Goal: Check status

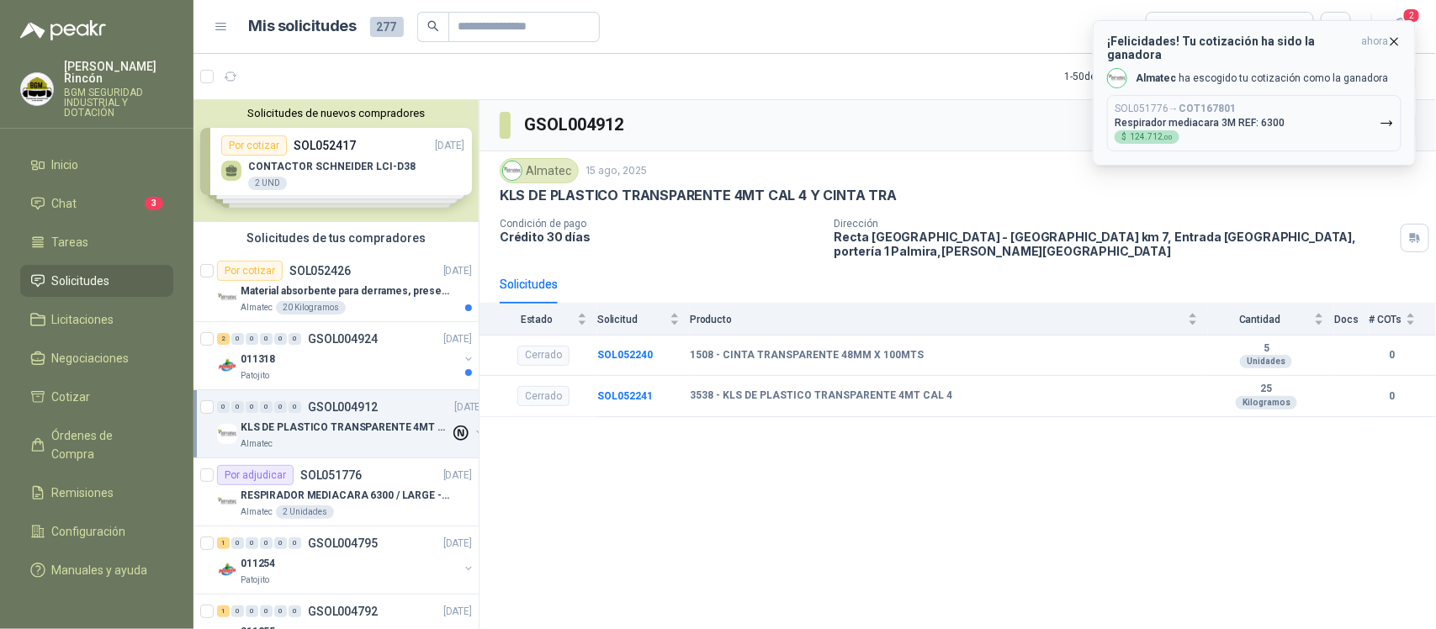
click at [1296, 95] on button "SOL051776 → COT167801 Respirador mediacara 3M REF: 6300 $ 124.712 ,00" at bounding box center [1254, 123] width 295 height 56
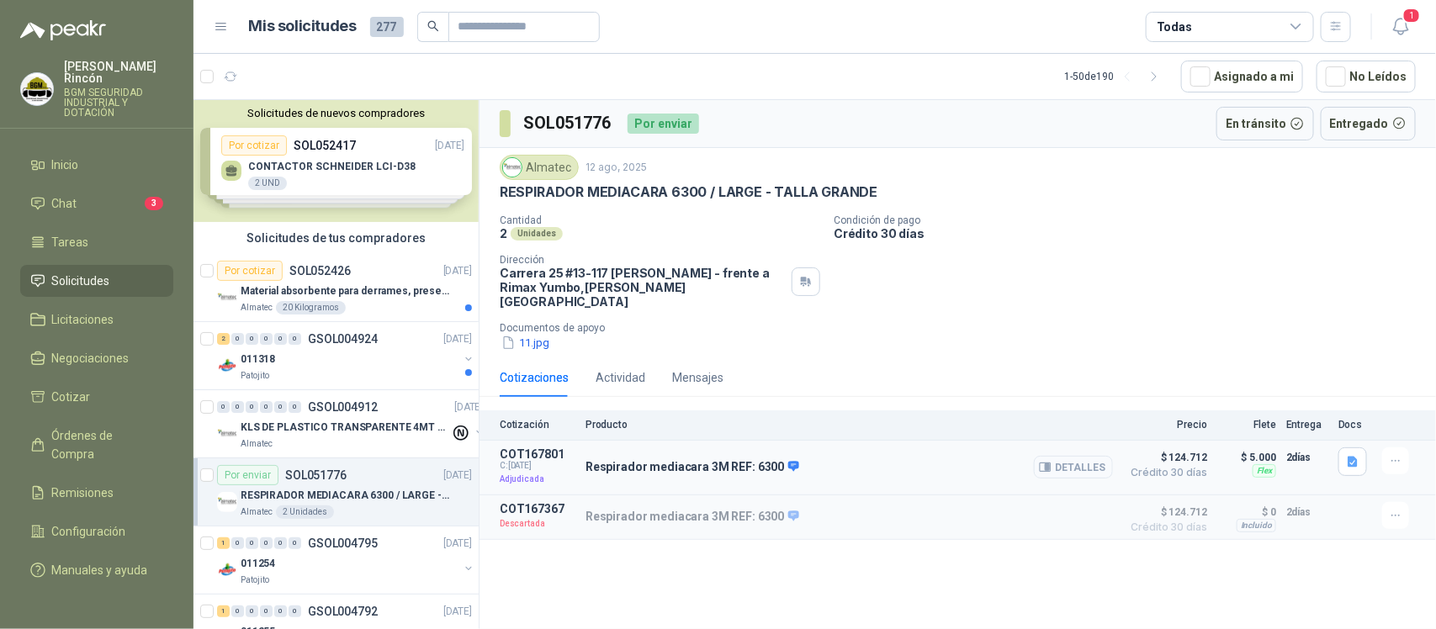
click at [1070, 456] on button "Detalles" at bounding box center [1073, 467] width 79 height 23
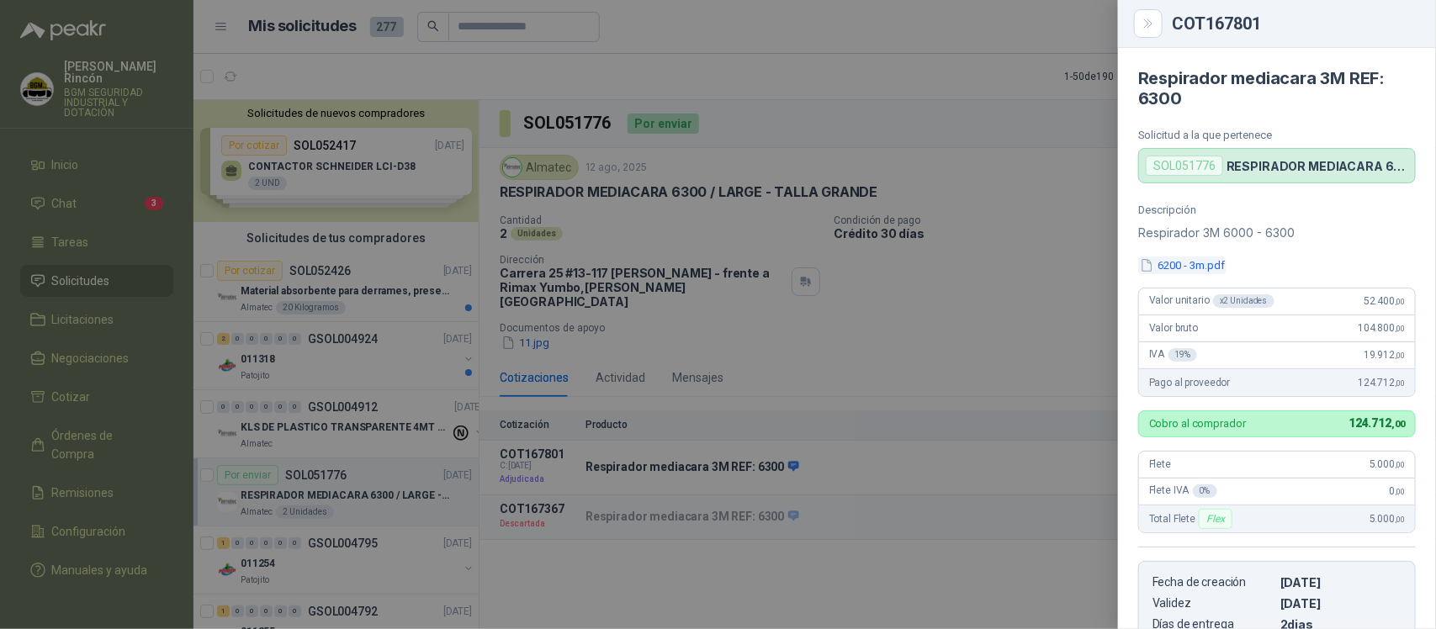
click at [1208, 266] on button "6200 - 3m.pdf" at bounding box center [1183, 266] width 88 height 18
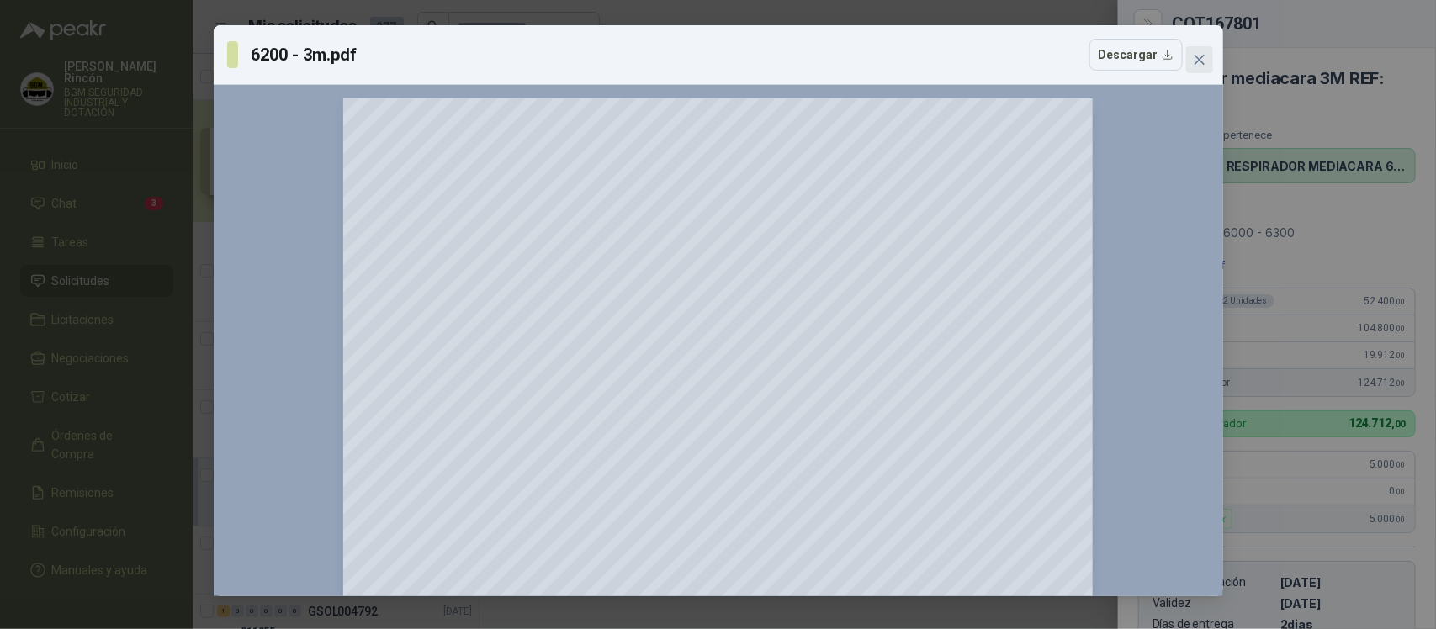
click at [1197, 65] on icon "close" at bounding box center [1199, 59] width 13 height 13
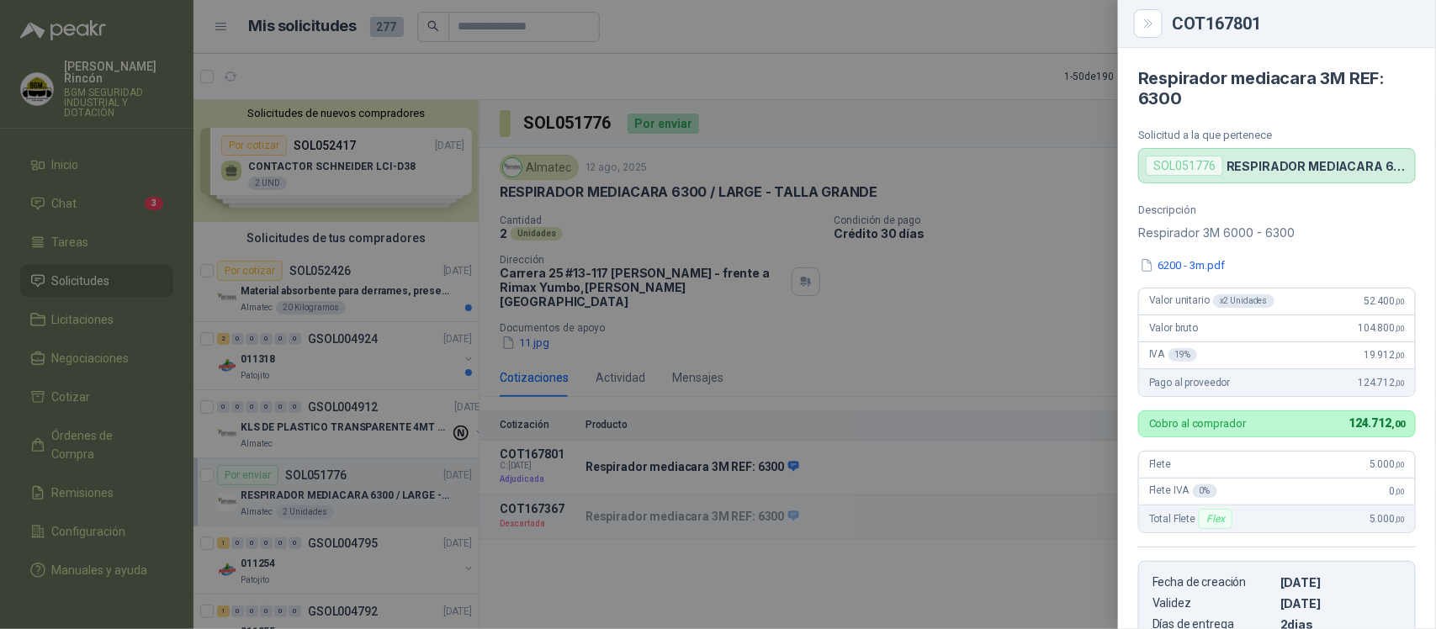
click at [1029, 322] on div at bounding box center [718, 314] width 1436 height 629
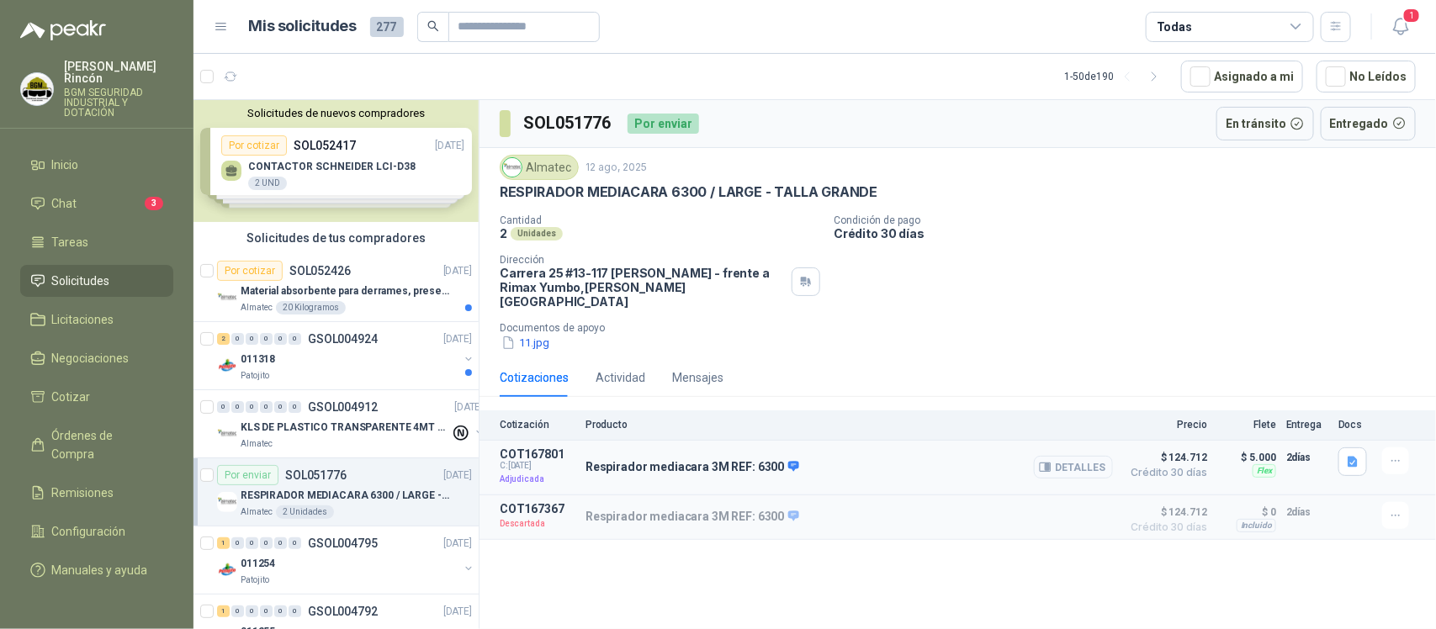
click at [1078, 456] on button "Detalles" at bounding box center [1073, 467] width 79 height 23
click at [1107, 457] on button "Detalles" at bounding box center [1073, 467] width 79 height 23
